Goal: Navigation & Orientation: Find specific page/section

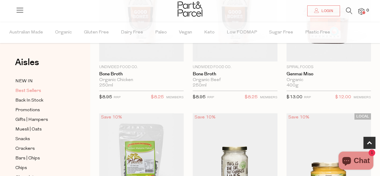
click at [32, 88] on span "Best Sellers" at bounding box center [28, 90] width 26 height 7
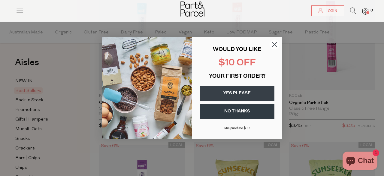
click at [277, 43] on circle "Close dialog" at bounding box center [275, 44] width 10 height 10
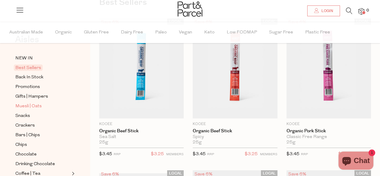
scroll to position [30, 0]
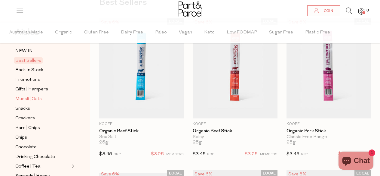
click at [25, 98] on span "Muesli | Oats" at bounding box center [28, 98] width 26 height 7
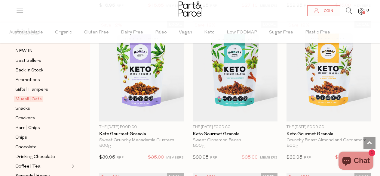
scroll to position [1894, 0]
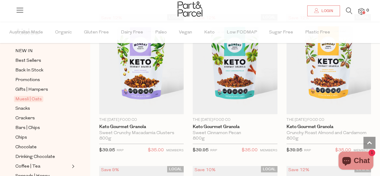
click at [15, 107] on div "Snacks" at bounding box center [45, 109] width 63 height 8
click at [23, 107] on span "Snacks" at bounding box center [22, 108] width 15 height 7
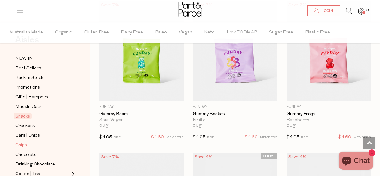
scroll to position [30, 0]
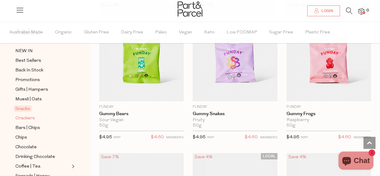
click at [15, 115] on span "Crackers" at bounding box center [25, 118] width 20 height 7
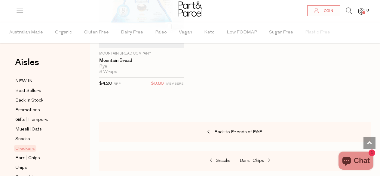
scroll to position [1954, 0]
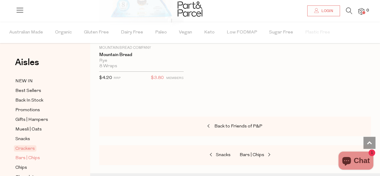
click at [18, 154] on span "Bars | Chips" at bounding box center [27, 157] width 25 height 7
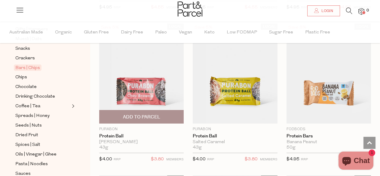
scroll to position [2044, 0]
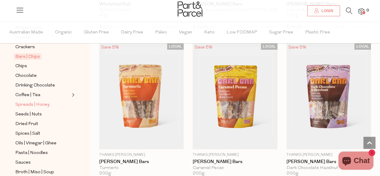
scroll to position [90, 0]
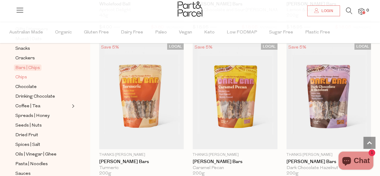
click at [25, 74] on span "Chips" at bounding box center [21, 77] width 12 height 7
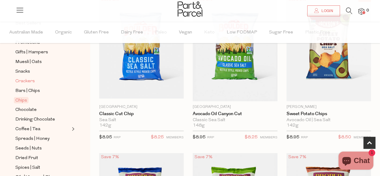
scroll to position [60, 0]
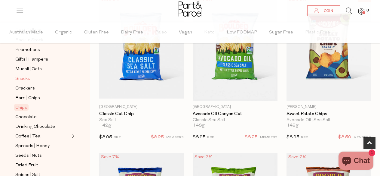
click at [19, 77] on span "Snacks" at bounding box center [22, 78] width 15 height 7
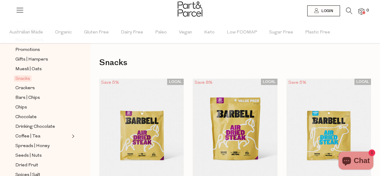
scroll to position [90, 0]
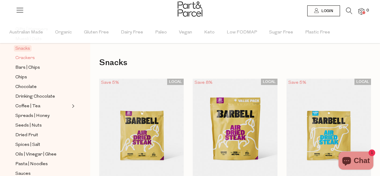
click at [32, 54] on span "Crackers" at bounding box center [25, 57] width 20 height 7
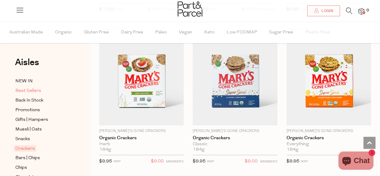
click at [23, 88] on span "Best Sellers" at bounding box center [28, 90] width 26 height 7
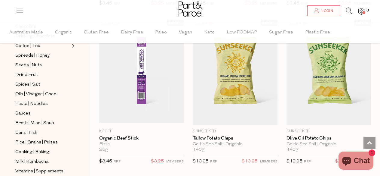
scroll to position [60, 0]
